Goal: Check status: Check status

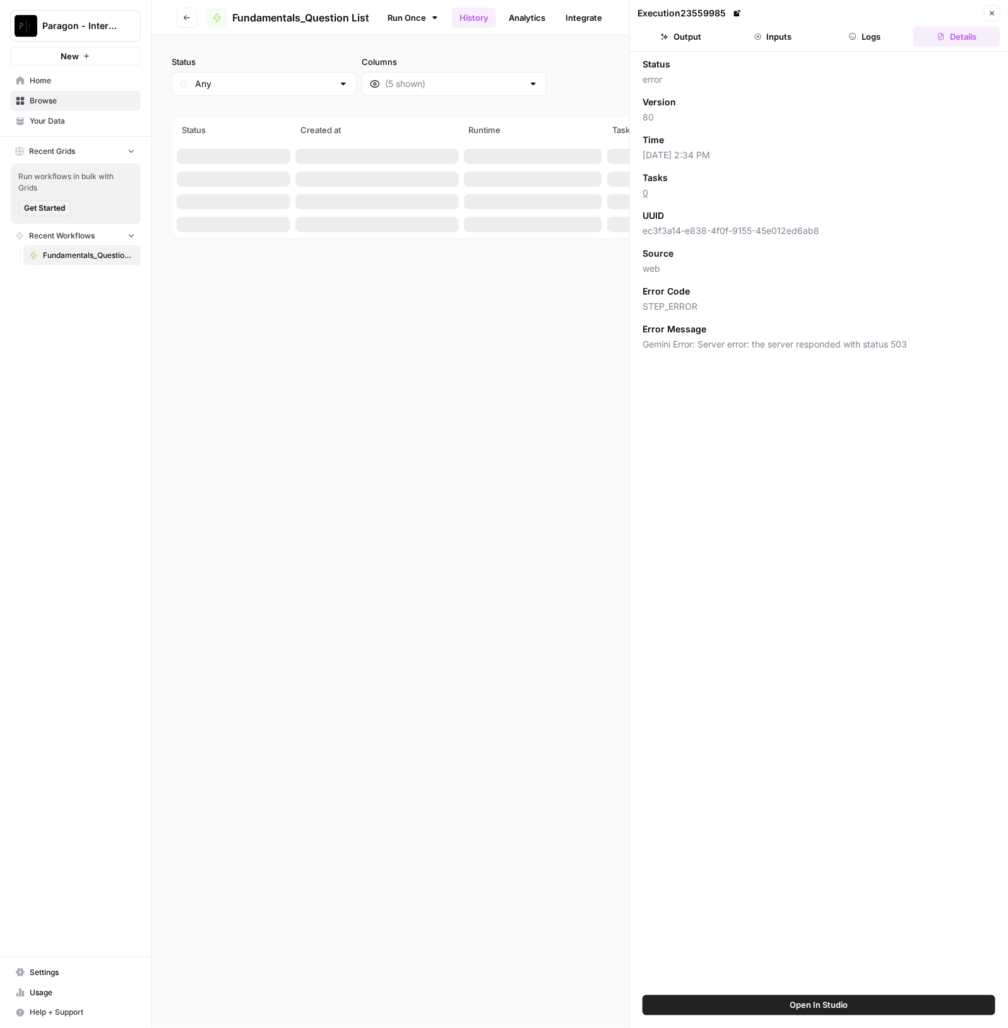
click at [992, 13] on icon "button" at bounding box center [992, 13] width 4 height 4
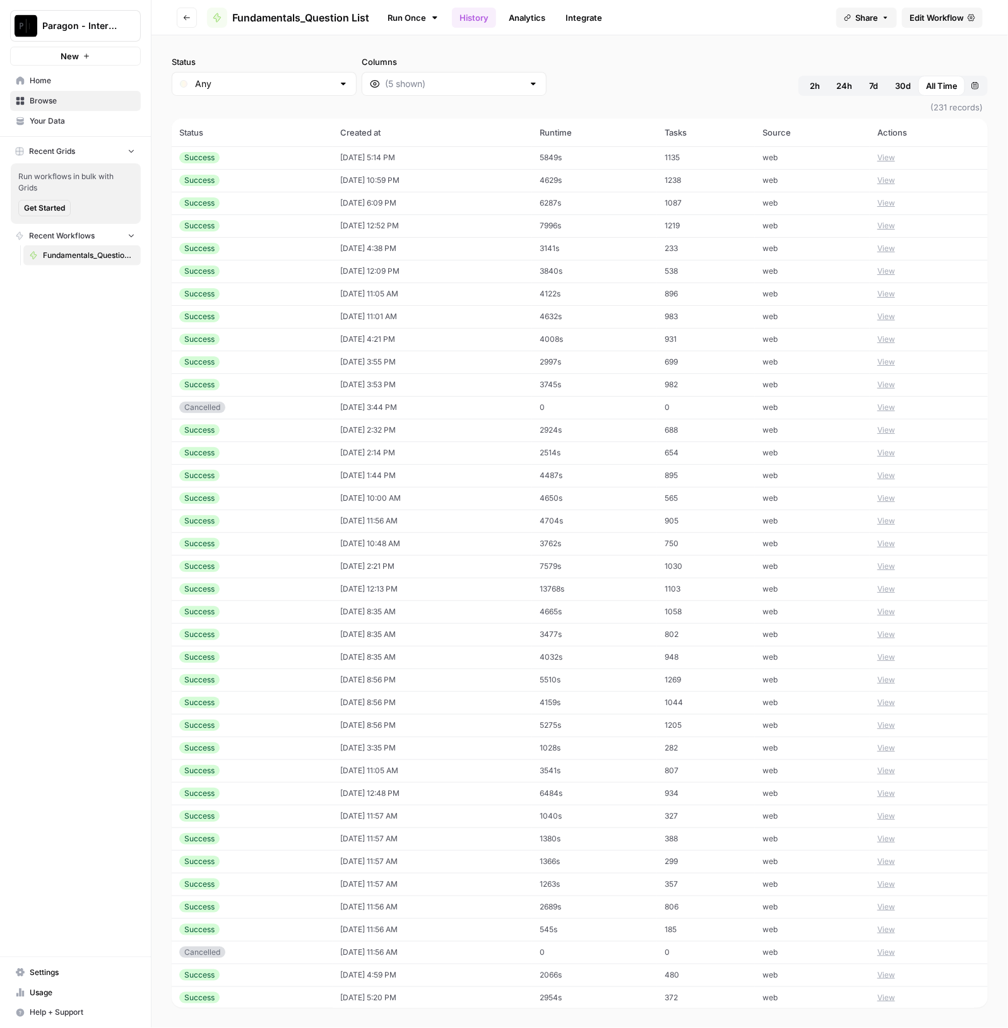
click at [290, 162] on div "Success" at bounding box center [252, 157] width 146 height 11
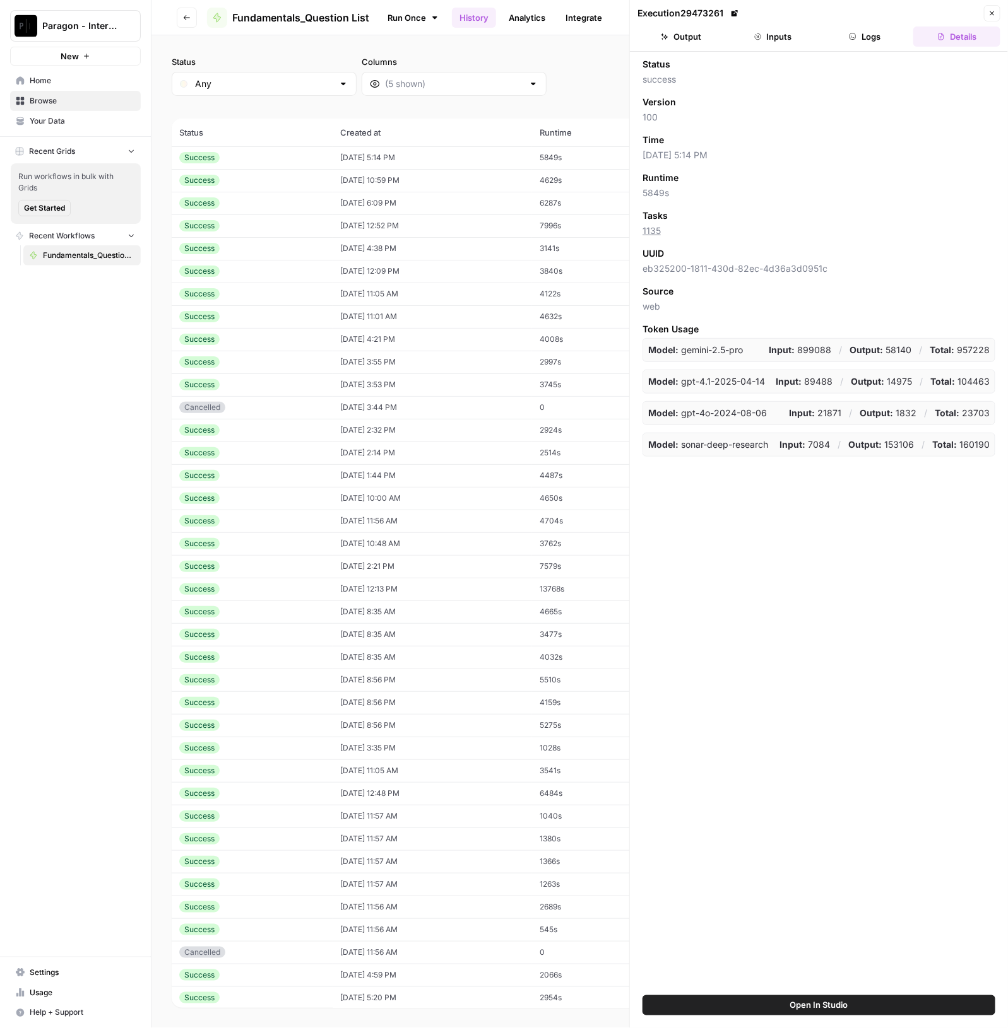
click at [703, 27] on button "Output" at bounding box center [680, 36] width 87 height 20
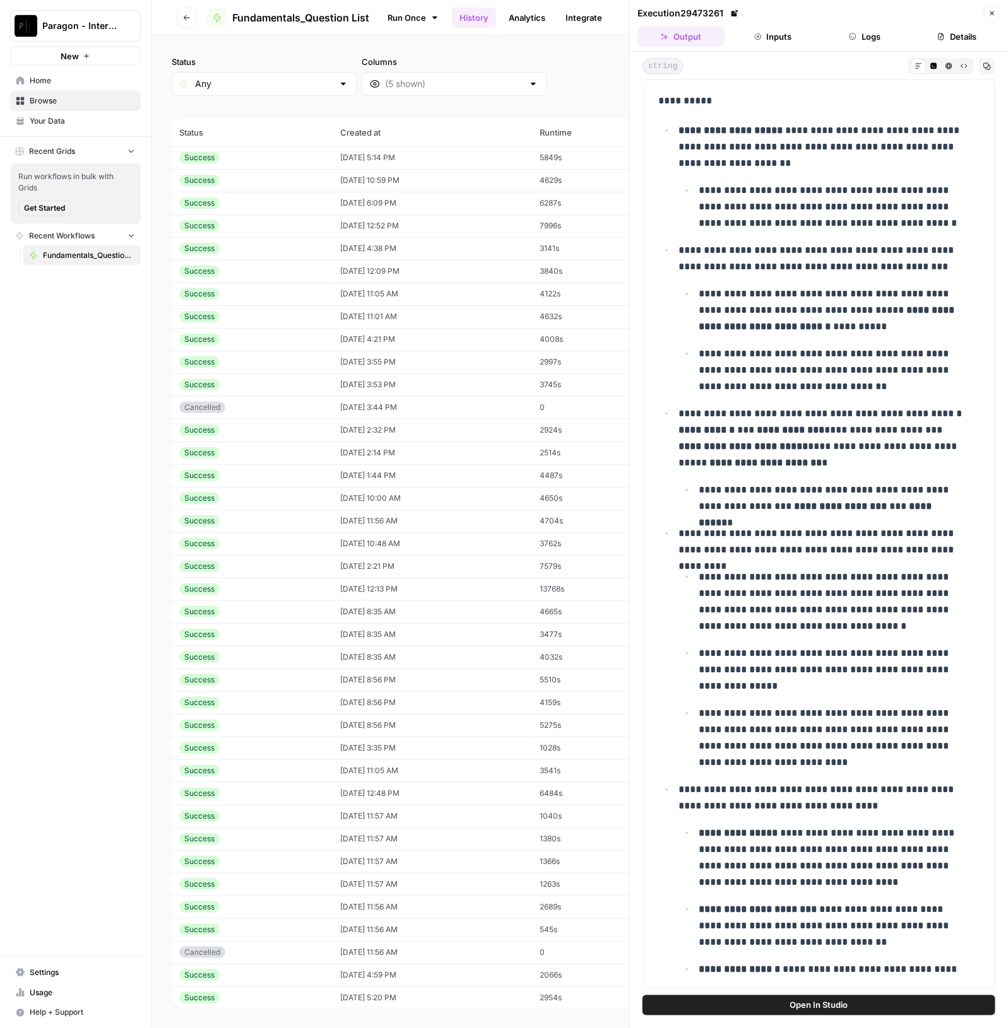
click at [245, 162] on div "Success" at bounding box center [252, 157] width 146 height 11
click at [392, 151] on td "[DATE] 5:14 PM" at bounding box center [432, 157] width 199 height 23
click at [108, 100] on span "Browse" at bounding box center [82, 100] width 105 height 11
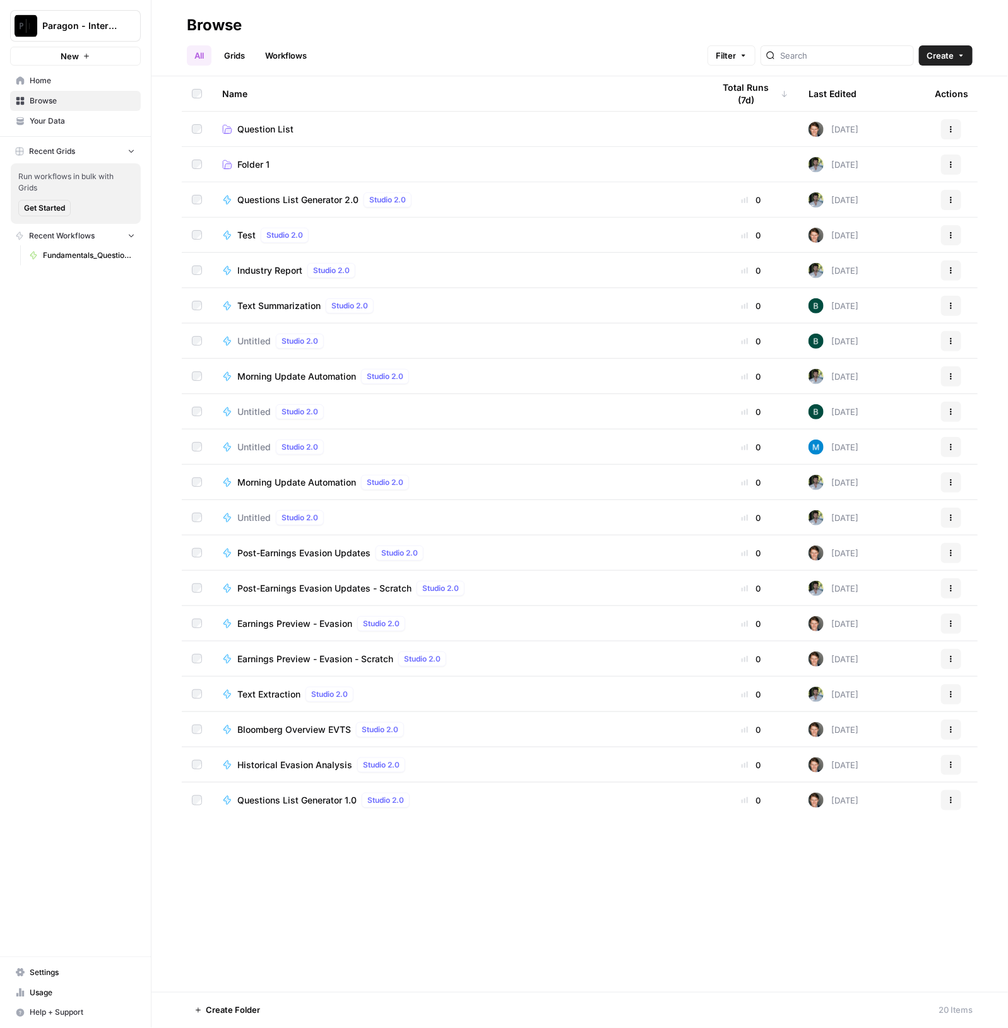
click at [307, 132] on link "Question List" at bounding box center [457, 129] width 471 height 13
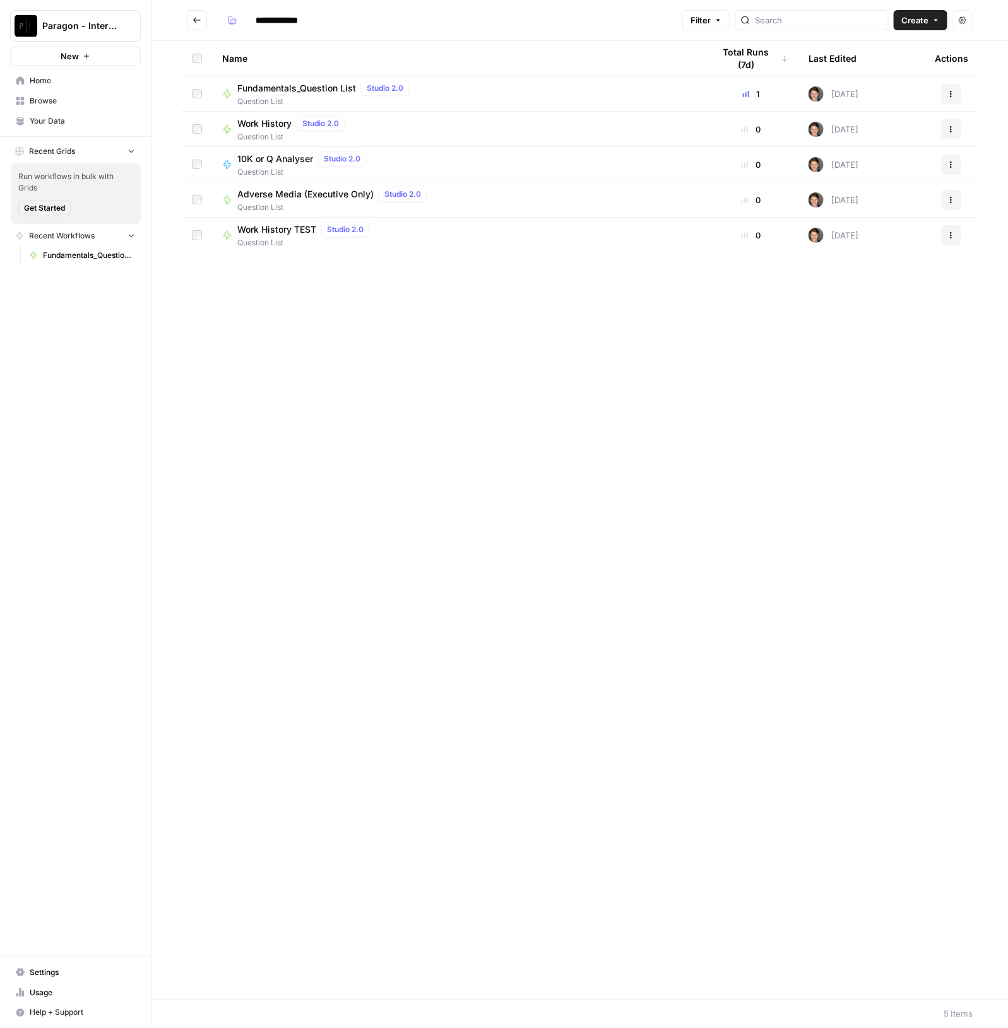
click at [314, 86] on span "Fundamentals_Question List" at bounding box center [296, 88] width 119 height 13
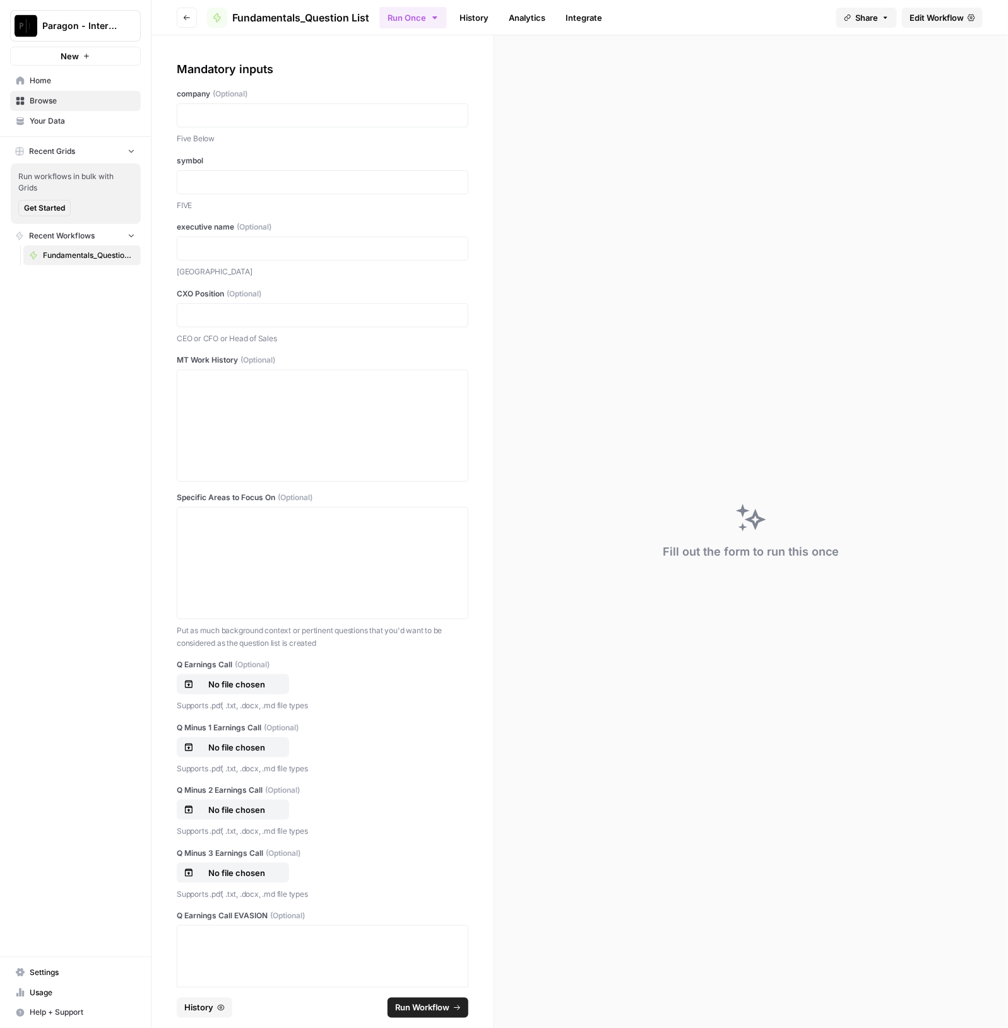
click at [219, 1016] on footer "History Run Workflow" at bounding box center [322, 1007] width 291 height 41
click at [218, 1013] on button "History" at bounding box center [205, 1008] width 56 height 20
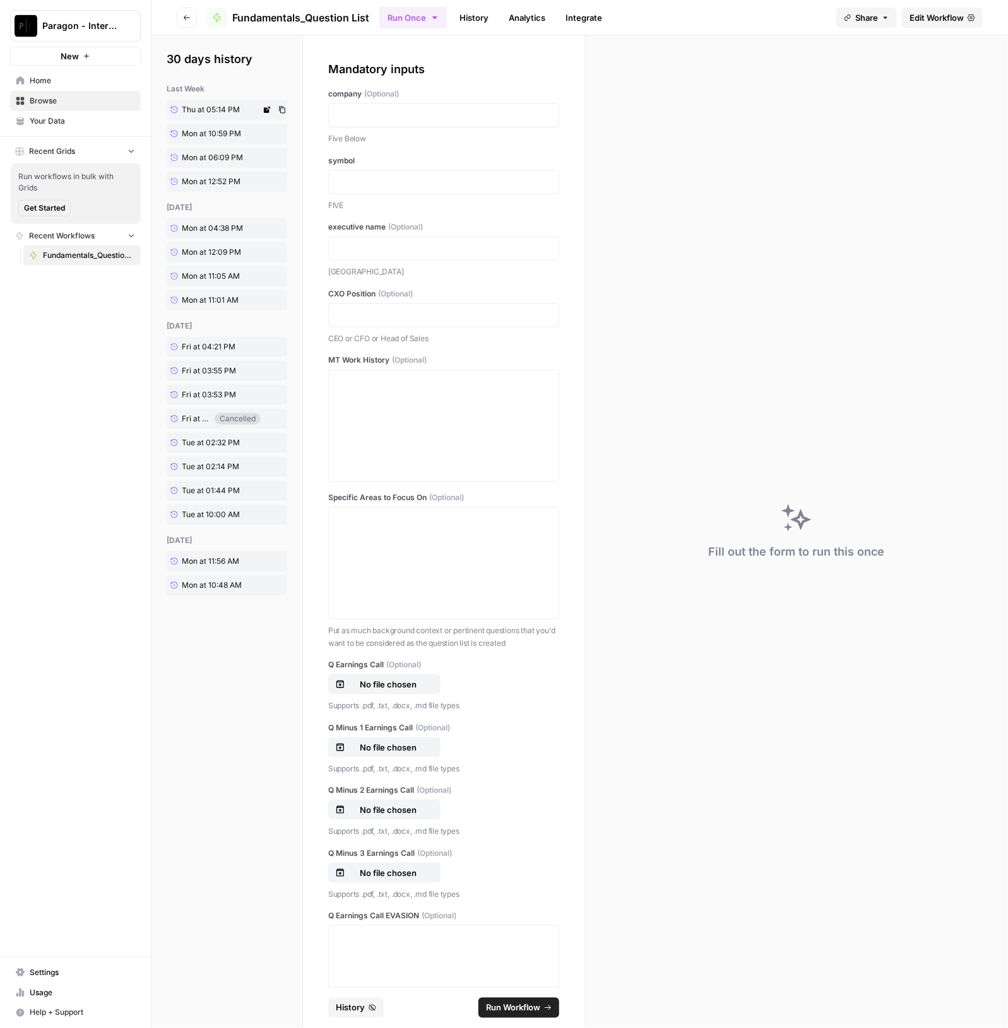
click at [199, 105] on span "Thu at 05:14 PM" at bounding box center [211, 109] width 58 height 11
